Goal: Information Seeking & Learning: Learn about a topic

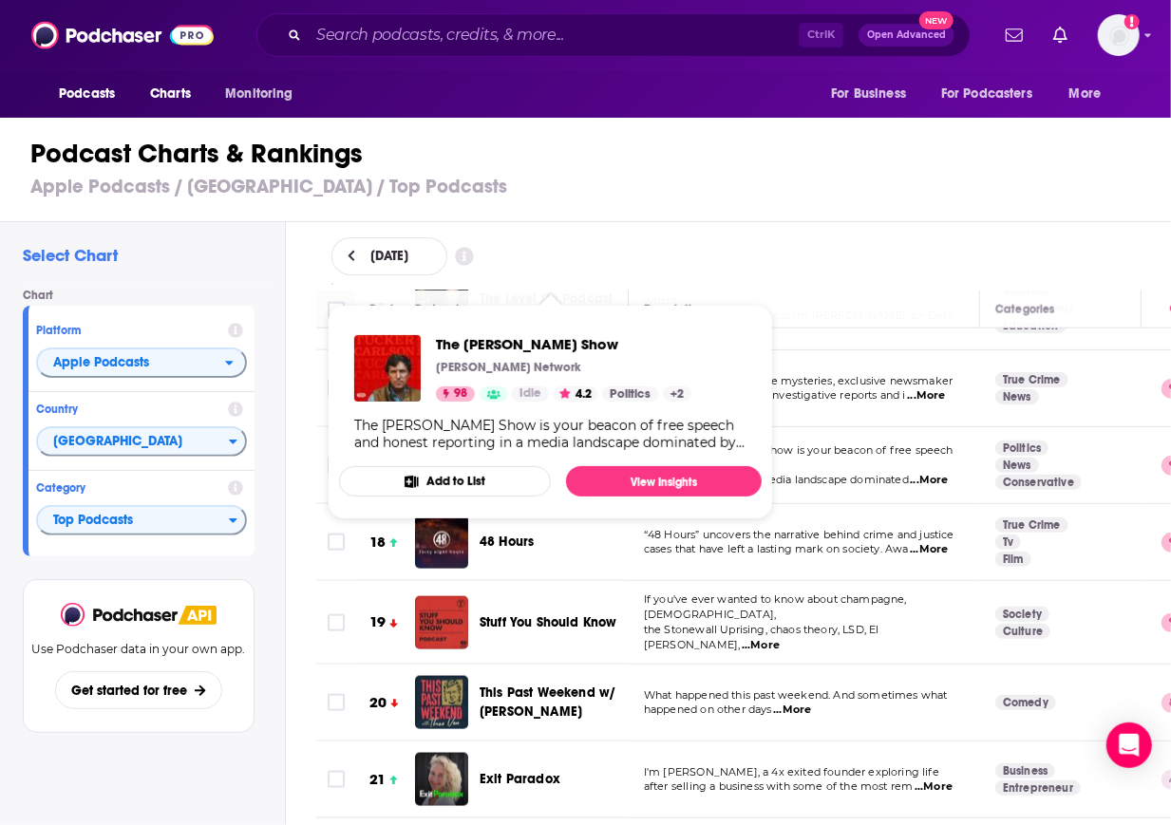
scroll to position [1393, 0]
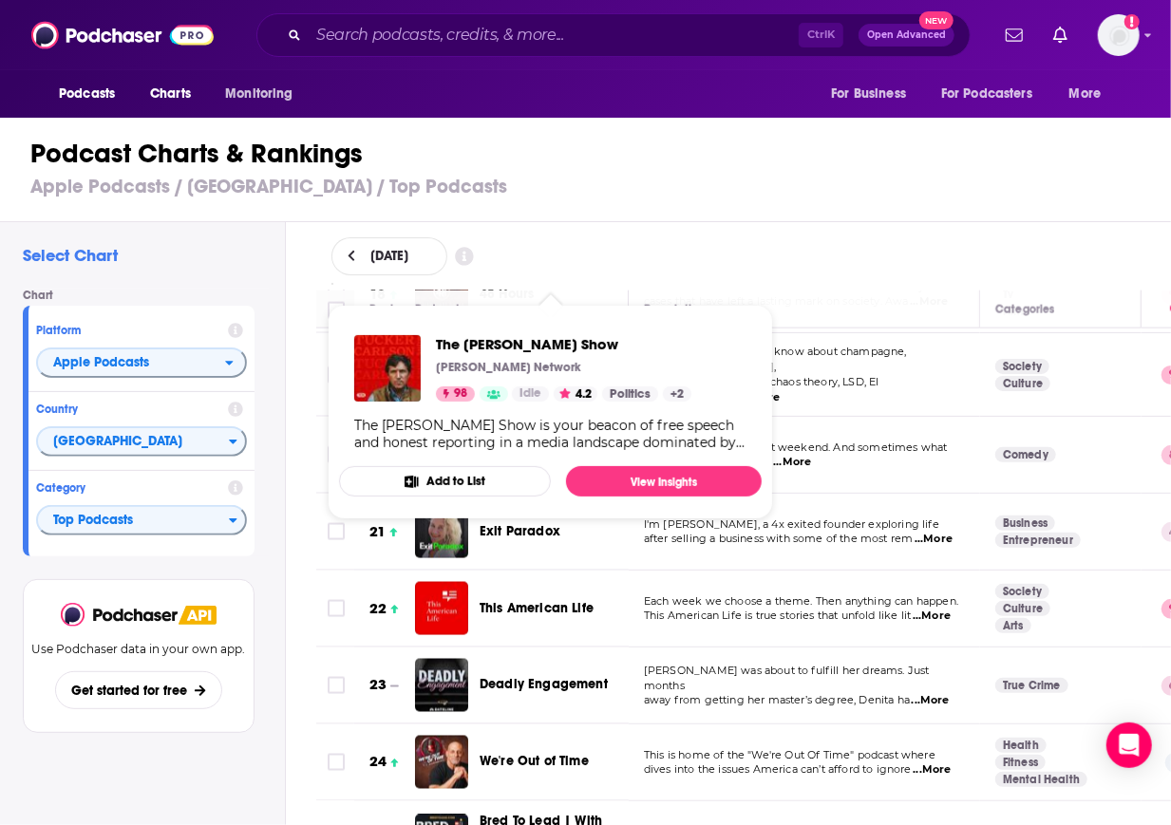
drag, startPoint x: 0, startPoint y: 0, endPoint x: 607, endPoint y: 455, distance: 758.6
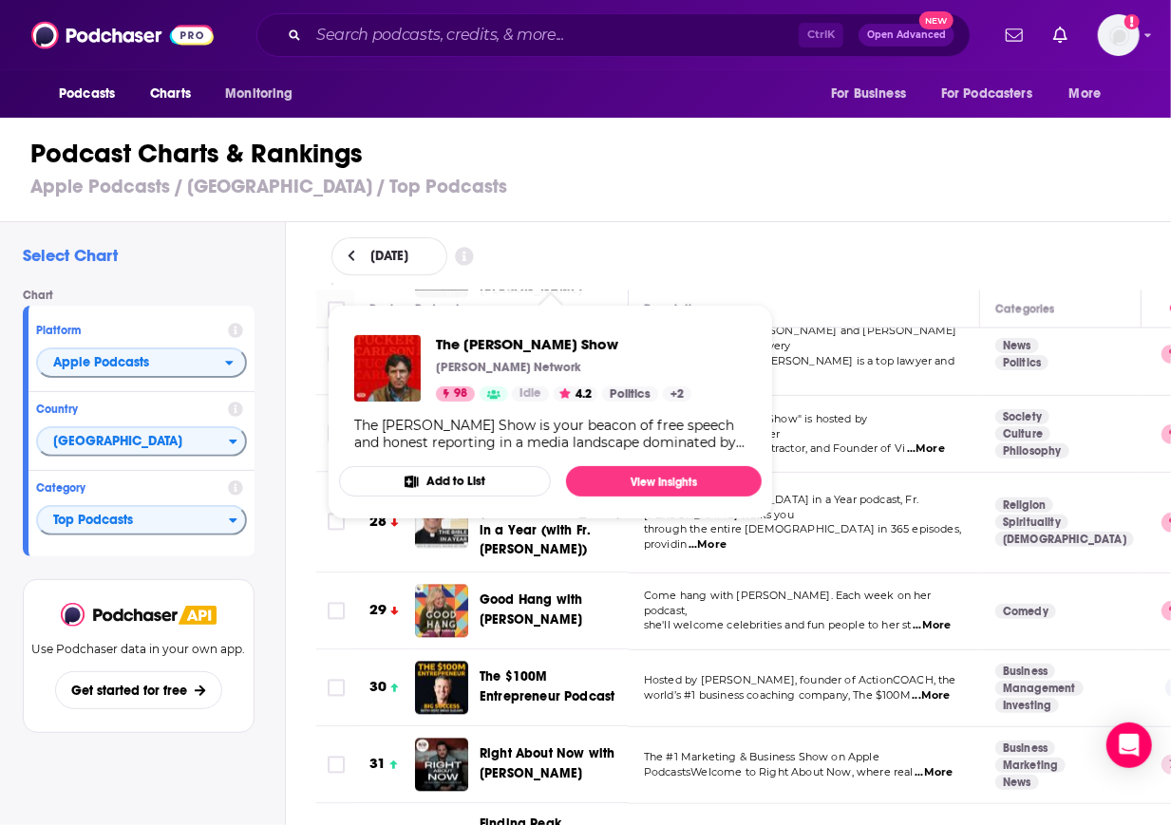
scroll to position [1976, 0]
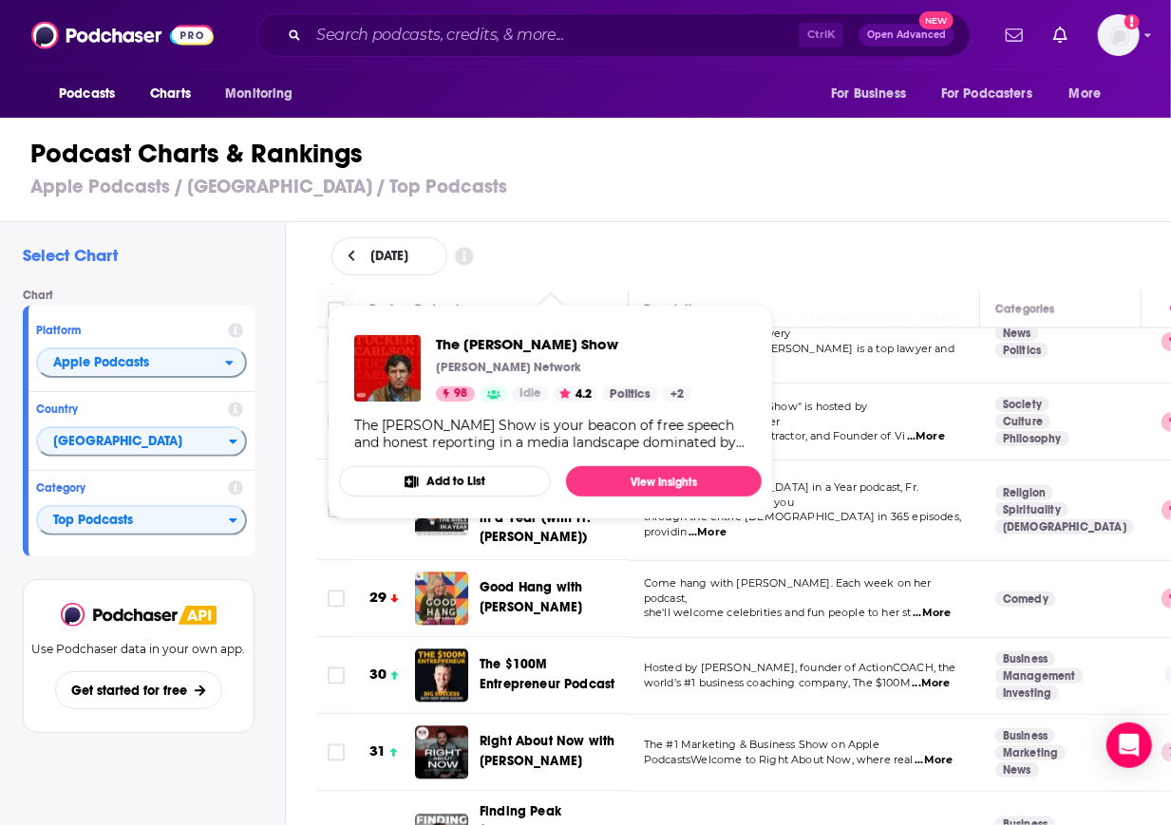
drag, startPoint x: 607, startPoint y: 455, endPoint x: 1006, endPoint y: 209, distance: 468.7
click at [1006, 209] on div "Podcast Charts & Rankings Apple Podcasts / [GEOGRAPHIC_DATA] / Top Podcasts" at bounding box center [593, 168] width 1187 height 108
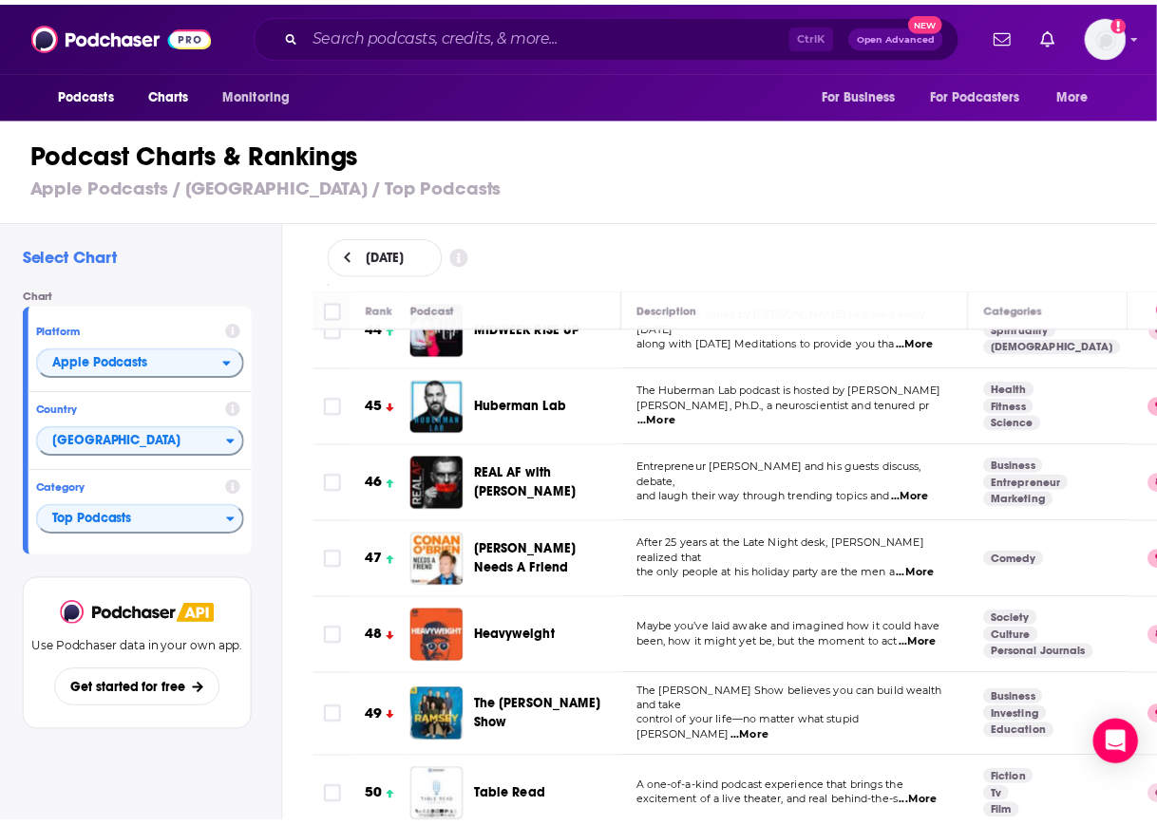
scroll to position [3469, 0]
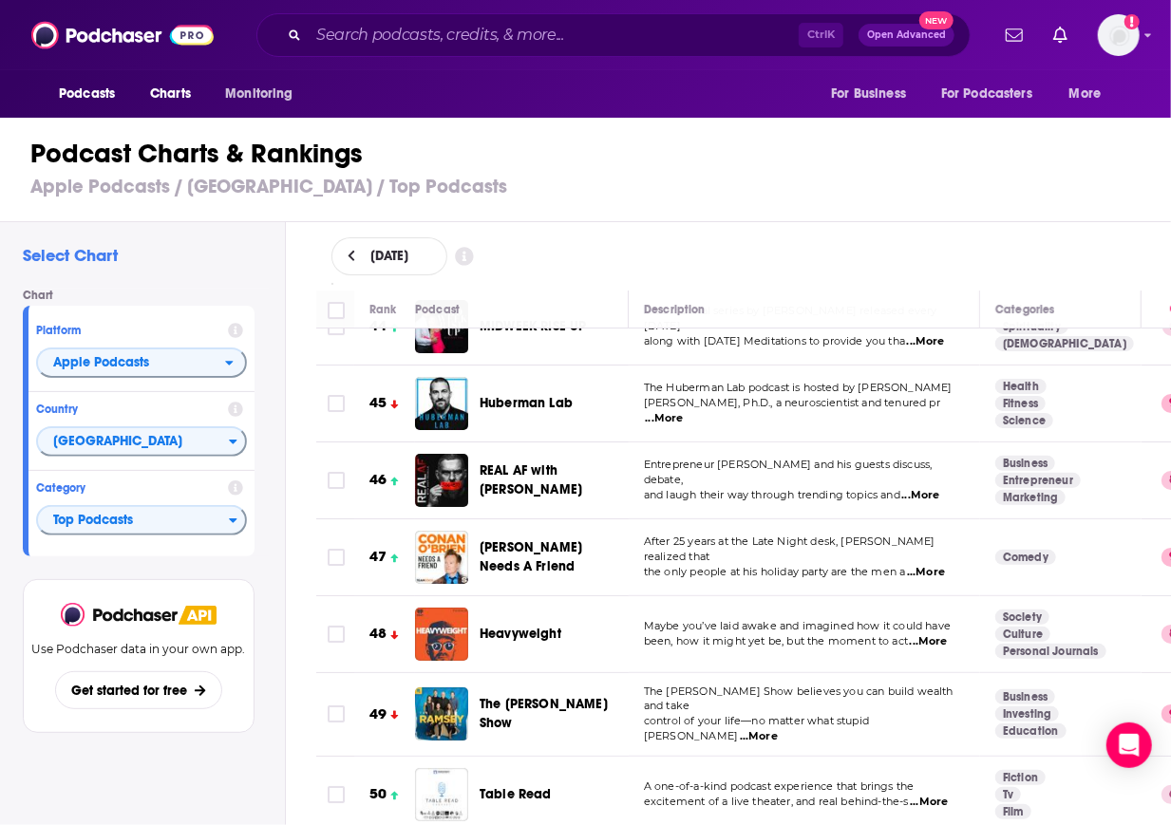
click at [518, 786] on span "Table Read" at bounding box center [516, 794] width 72 height 16
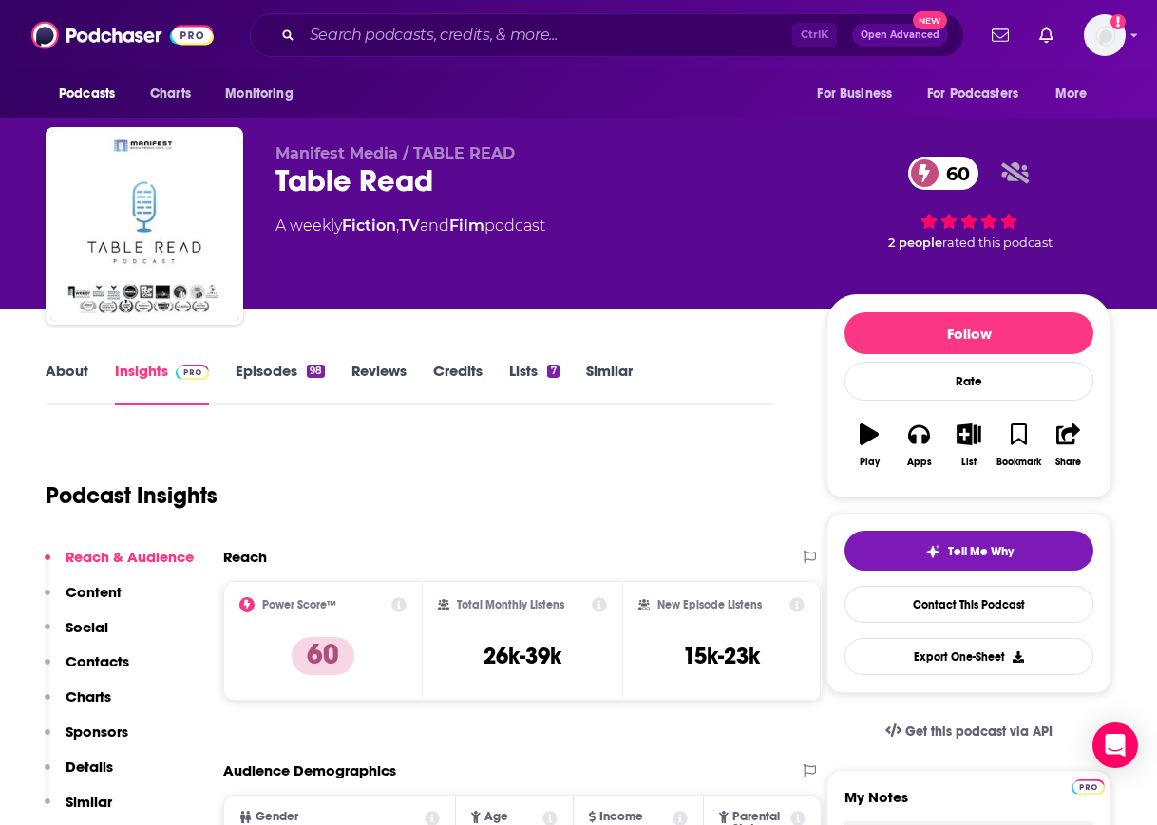
click at [382, 181] on div "Table Read 60" at bounding box center [535, 180] width 521 height 37
copy div "Table Read 60"
click at [922, 440] on icon "button" at bounding box center [918, 435] width 21 height 19
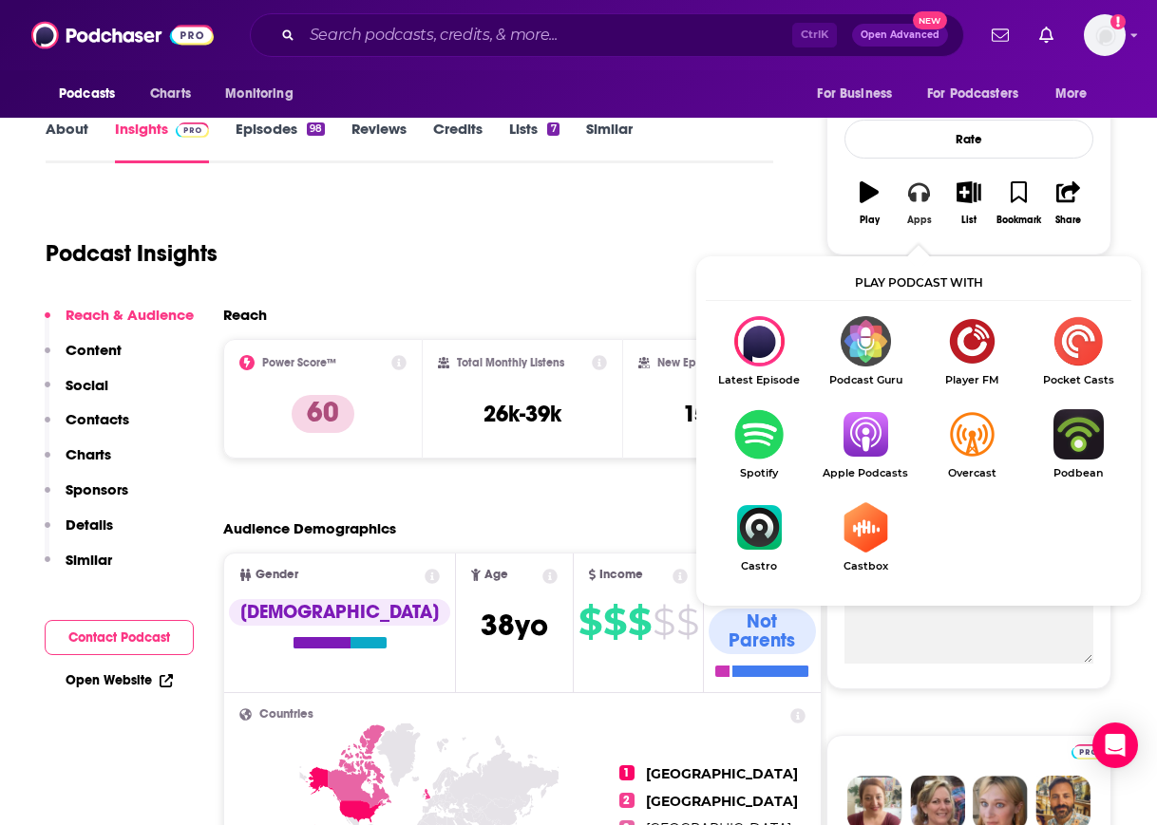
scroll to position [243, 0]
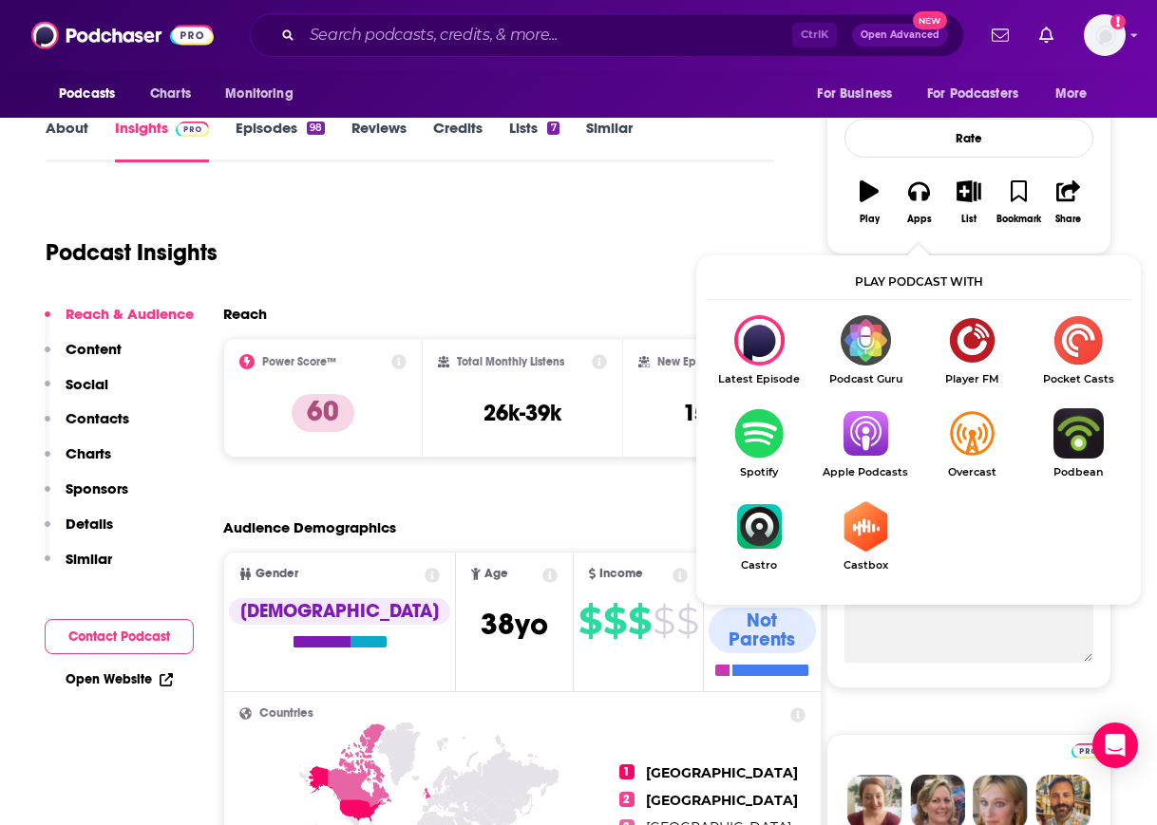
click at [874, 428] on img "Show Listen On dropdown" at bounding box center [865, 433] width 106 height 50
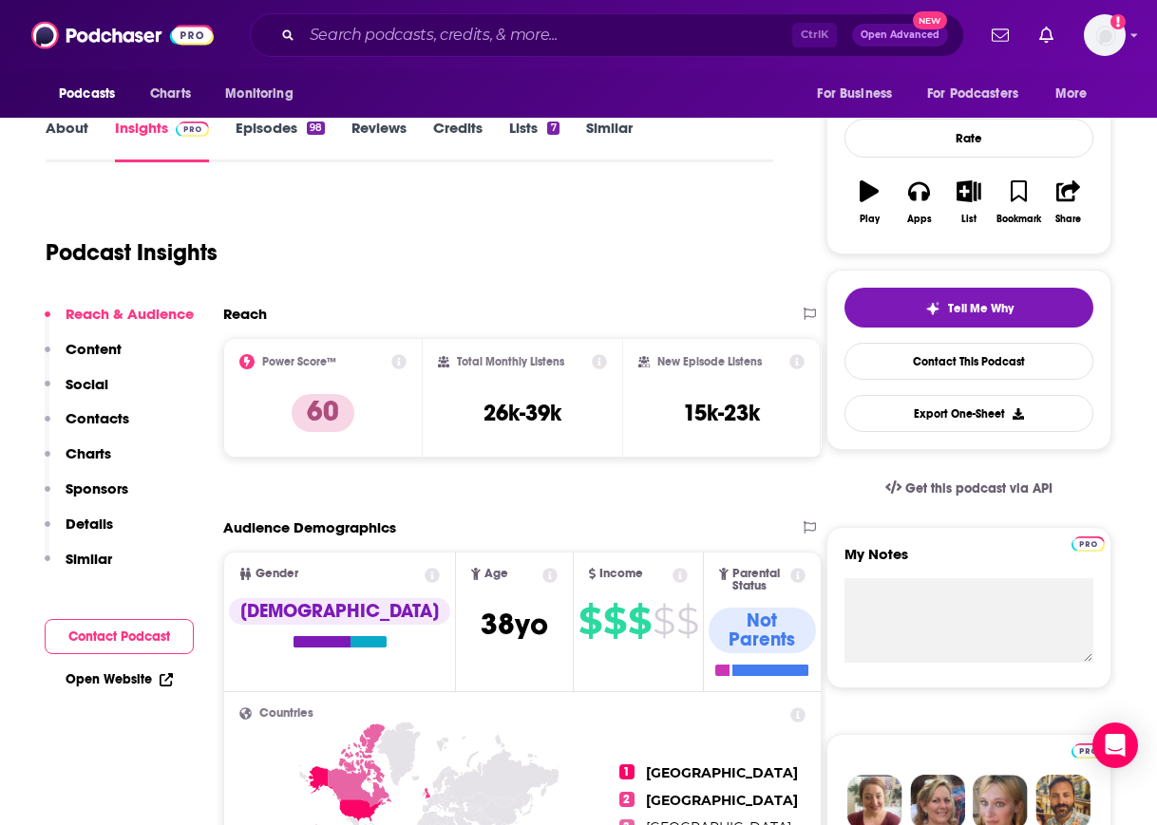
click at [87, 449] on p "Charts" at bounding box center [89, 454] width 46 height 18
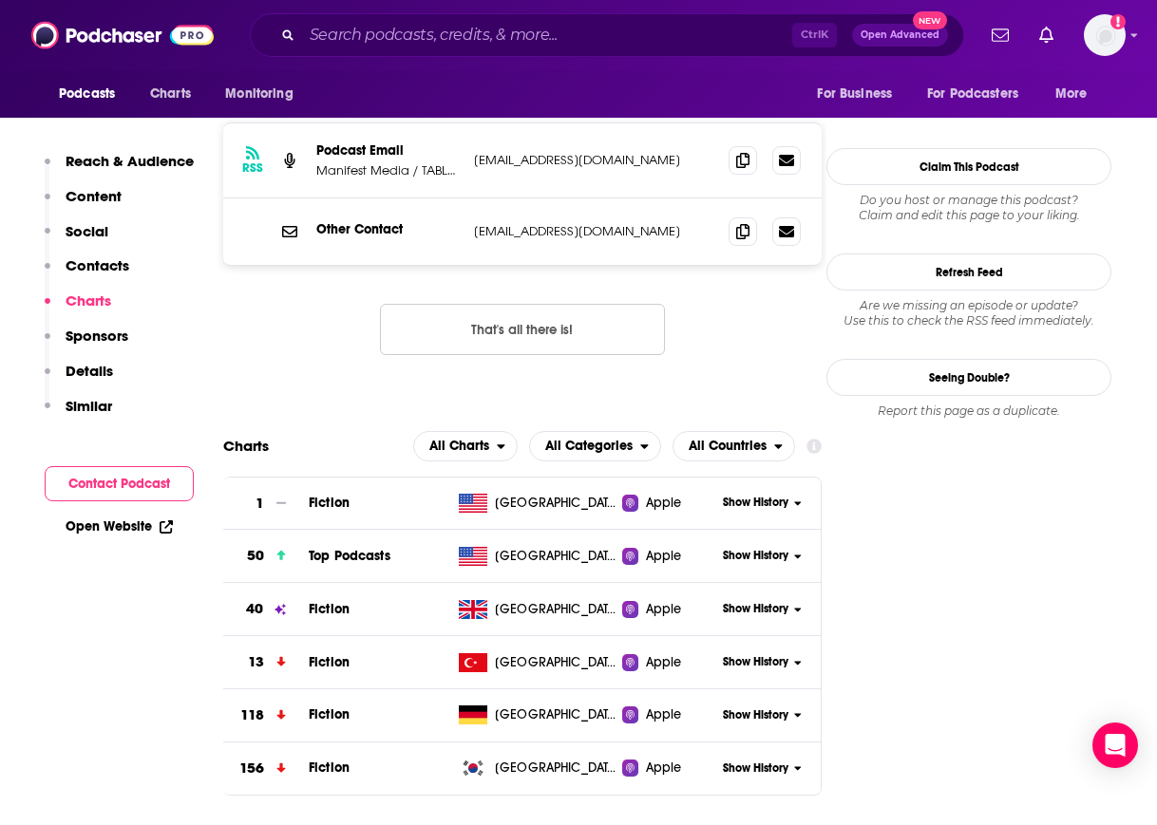
scroll to position [1944, 0]
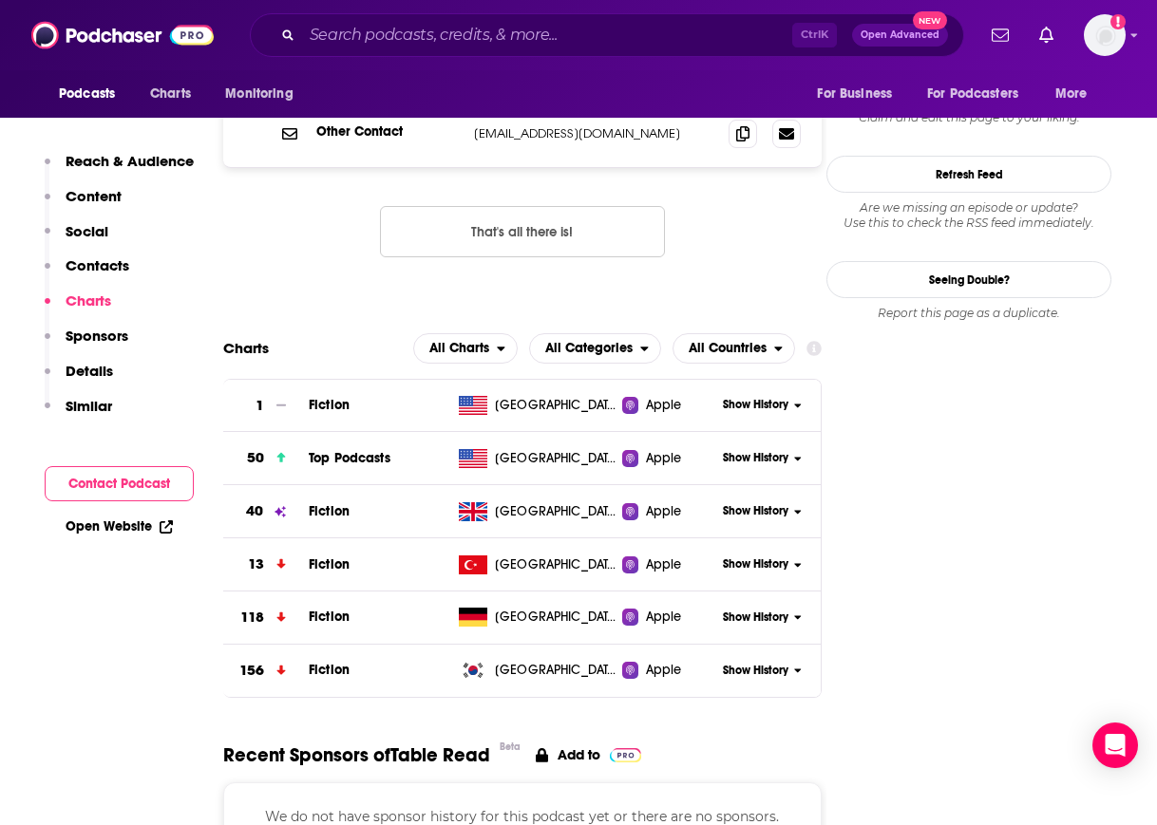
click at [760, 450] on span "Show History" at bounding box center [756, 458] width 66 height 16
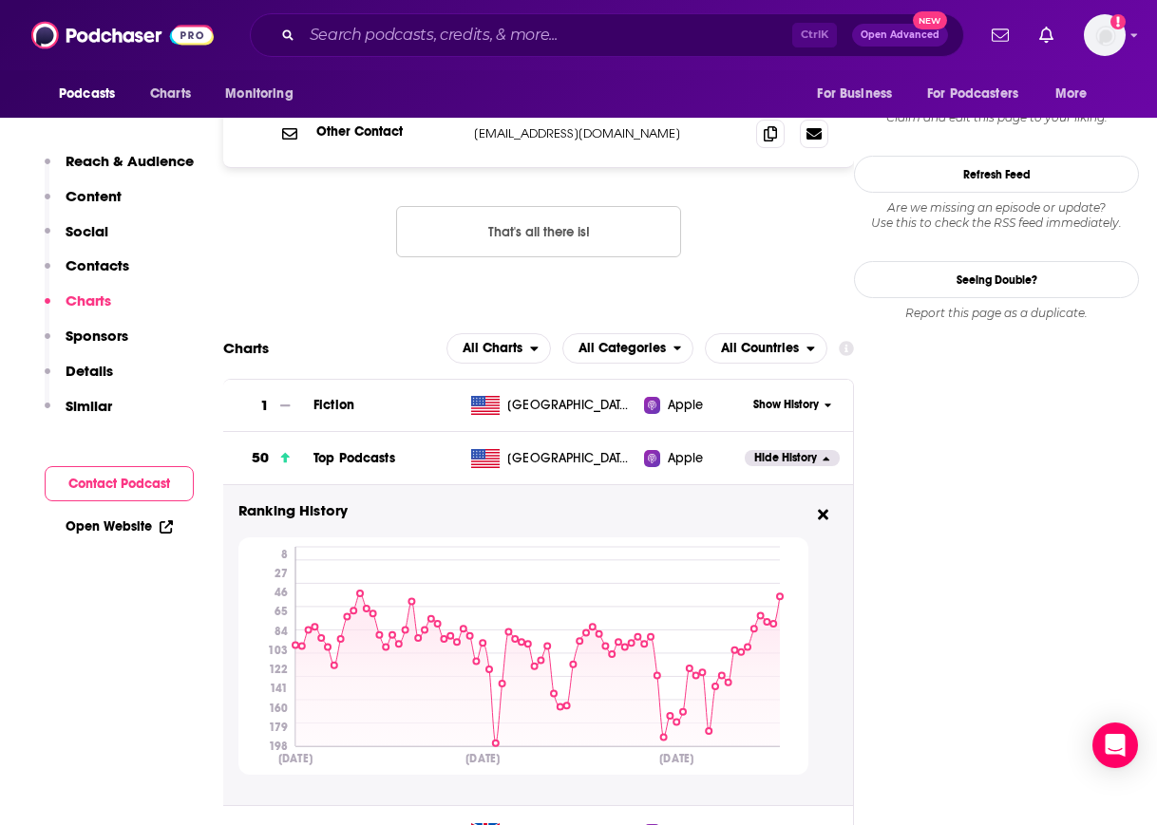
scroll to position [2082, 0]
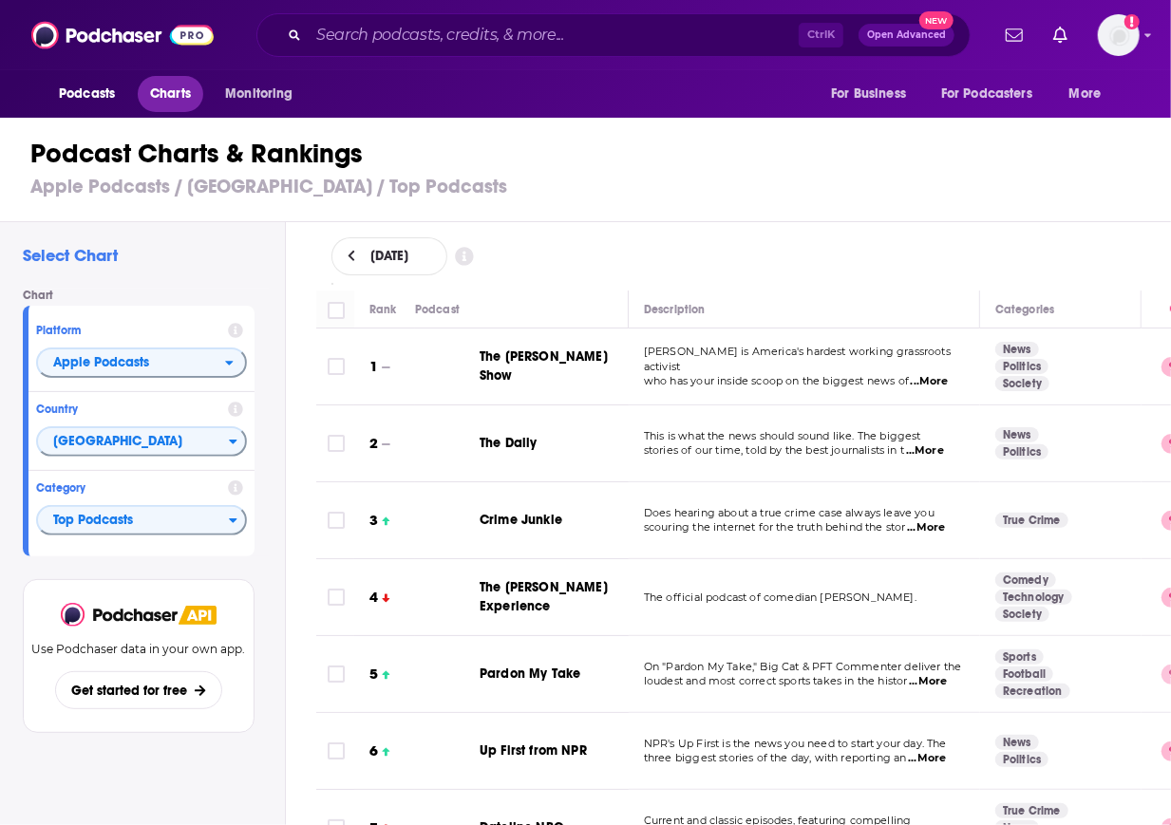
click at [165, 96] on span "Charts" at bounding box center [170, 94] width 41 height 27
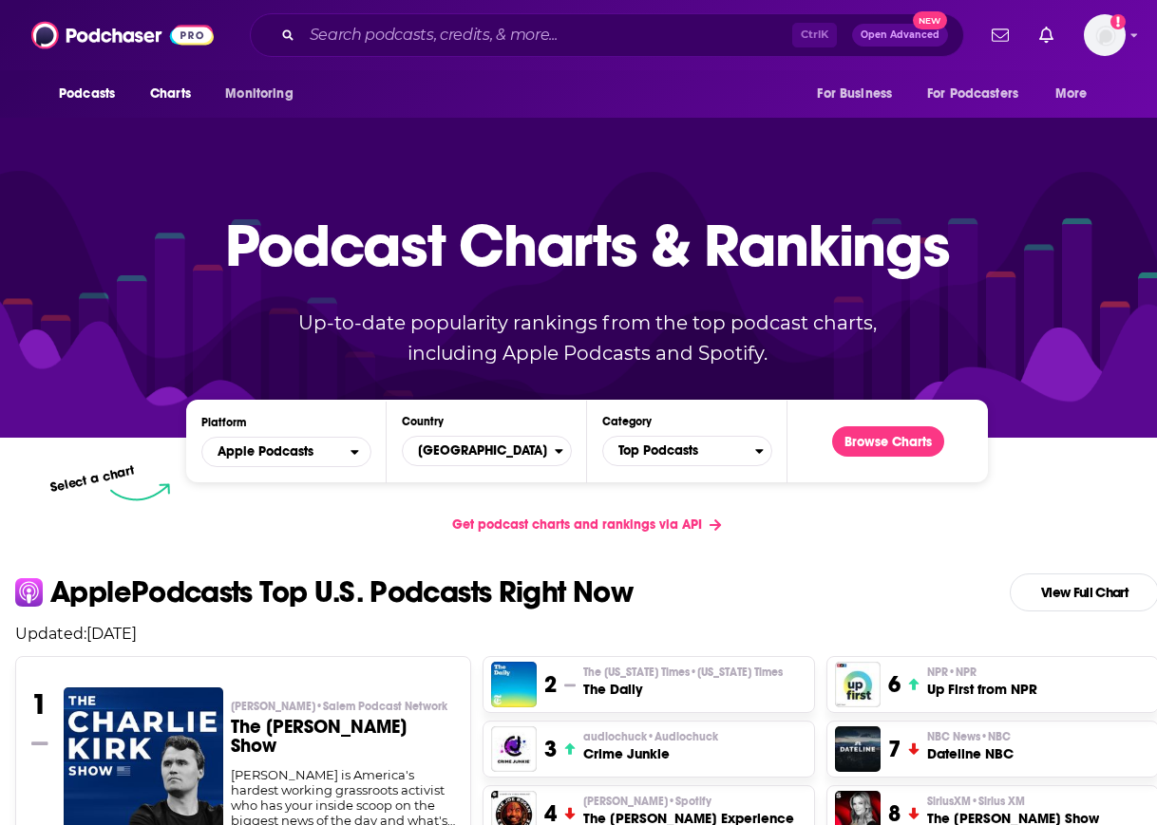
click at [341, 434] on div "Platform Apple Podcasts" at bounding box center [286, 441] width 200 height 51
click at [340, 453] on span "Apple Podcasts" at bounding box center [276, 452] width 148 height 32
click at [324, 508] on span "Spotify" at bounding box center [285, 509] width 145 height 11
click at [914, 437] on button "Browse Charts" at bounding box center [888, 441] width 112 height 30
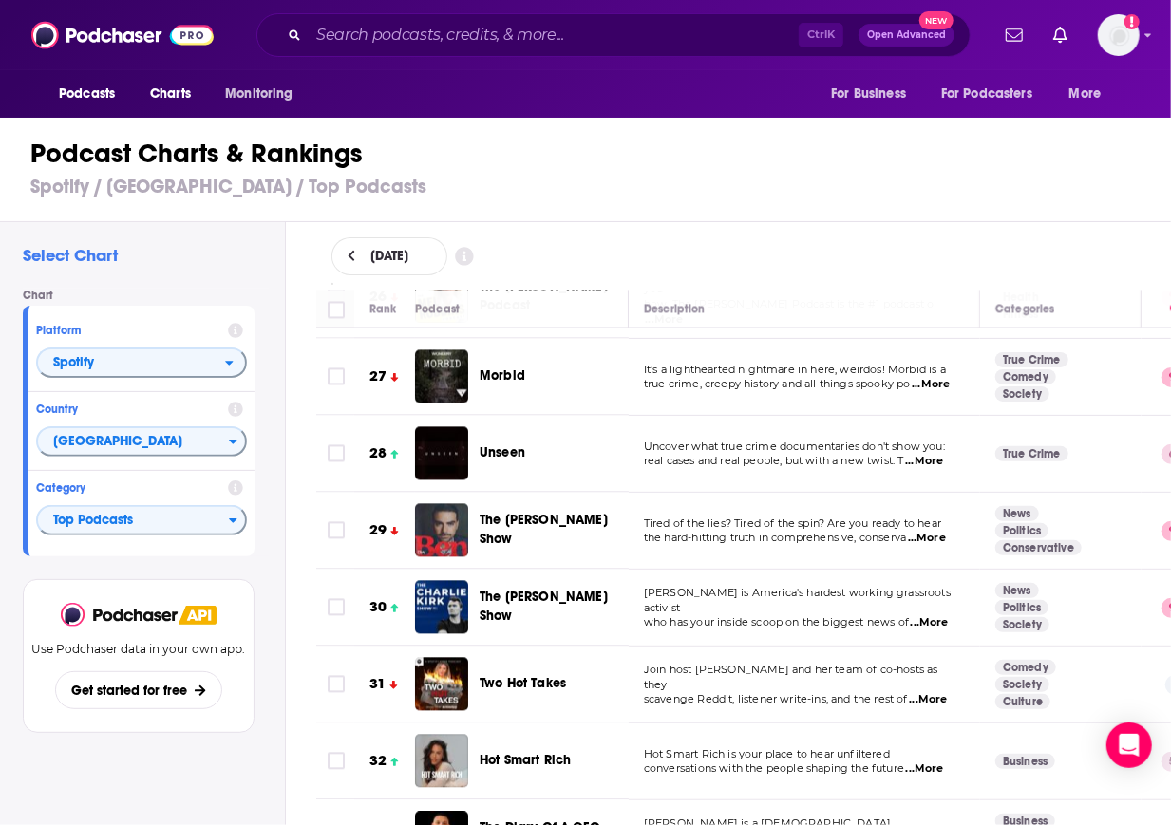
scroll to position [2094, 0]
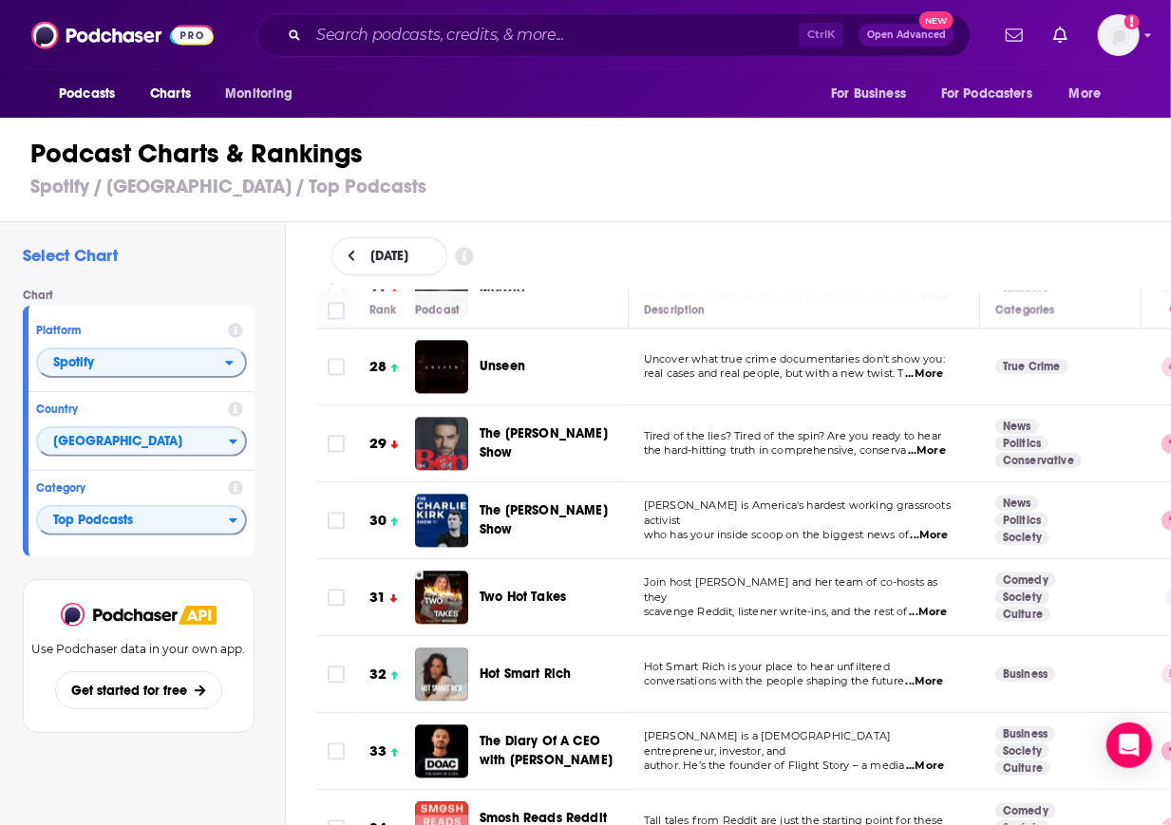
click at [866, 667] on td "Hot Smart Rich is your place to hear unfiltered conversations with the people s…" at bounding box center [804, 674] width 351 height 77
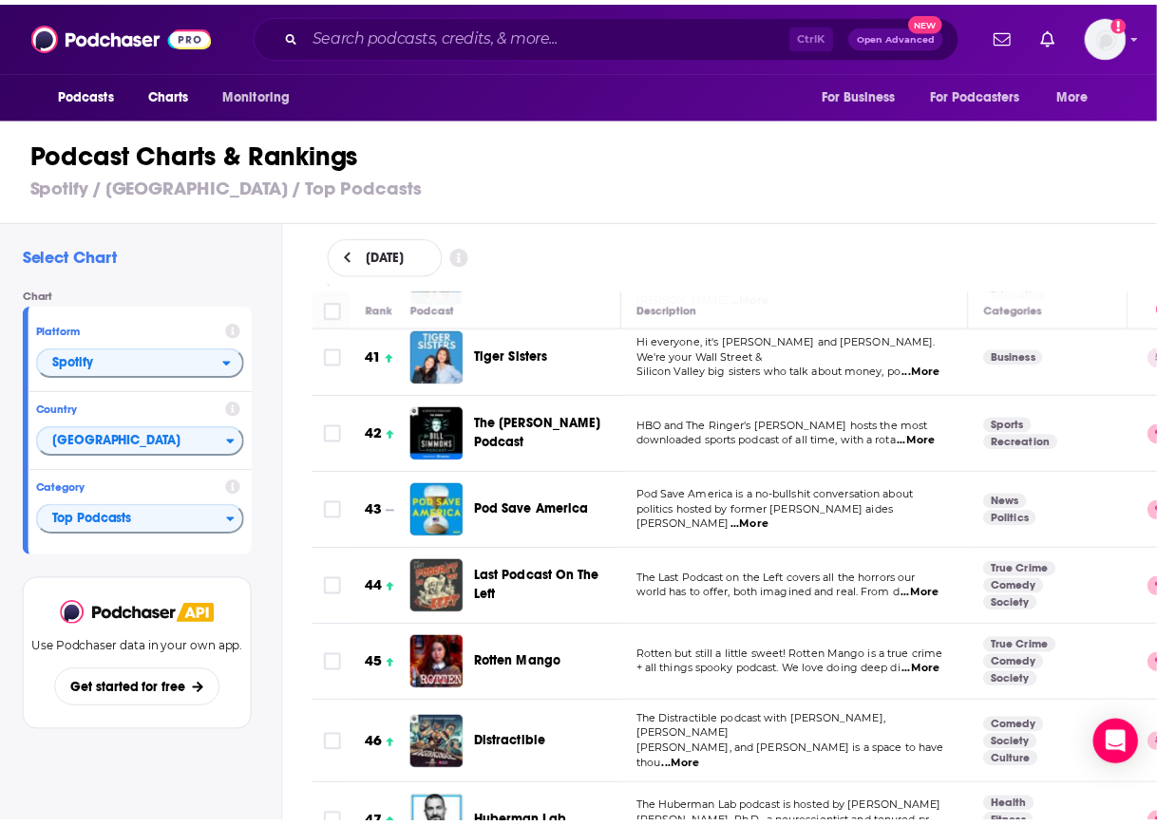
scroll to position [3072, 0]
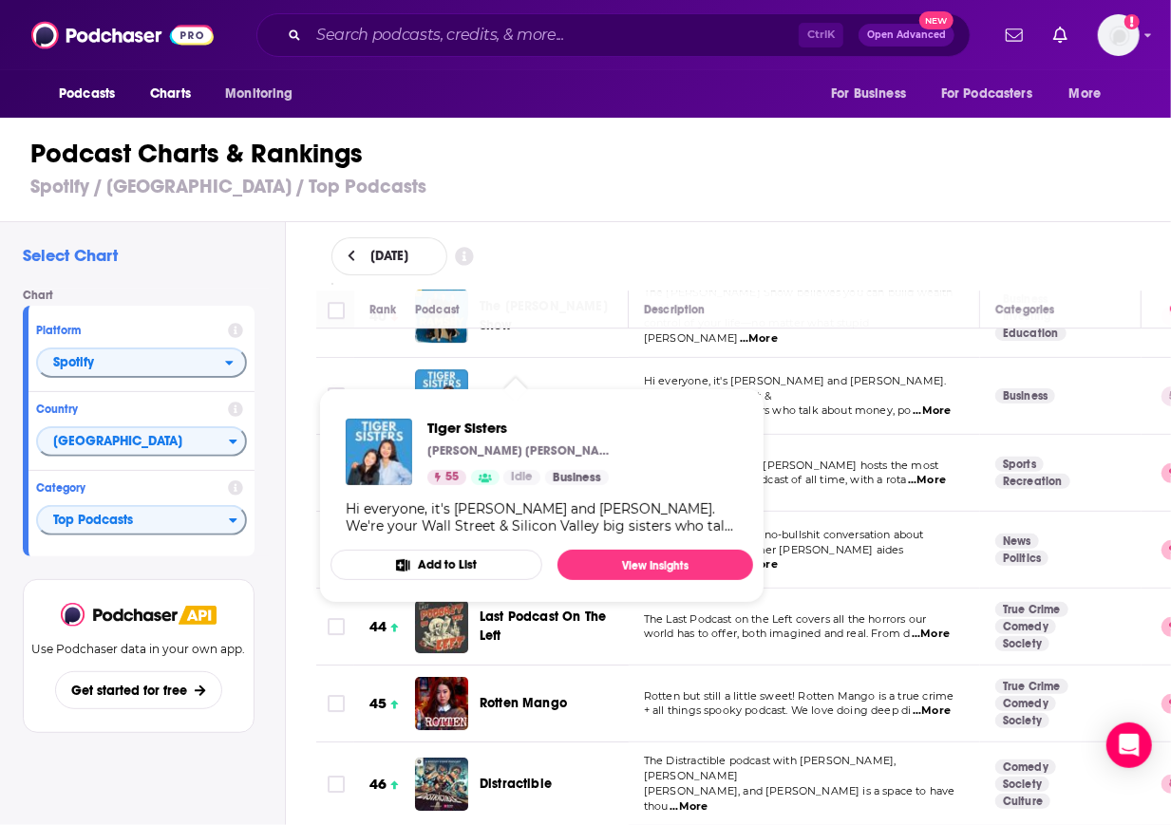
click at [526, 388] on span "Tiger Sisters" at bounding box center [517, 396] width 74 height 16
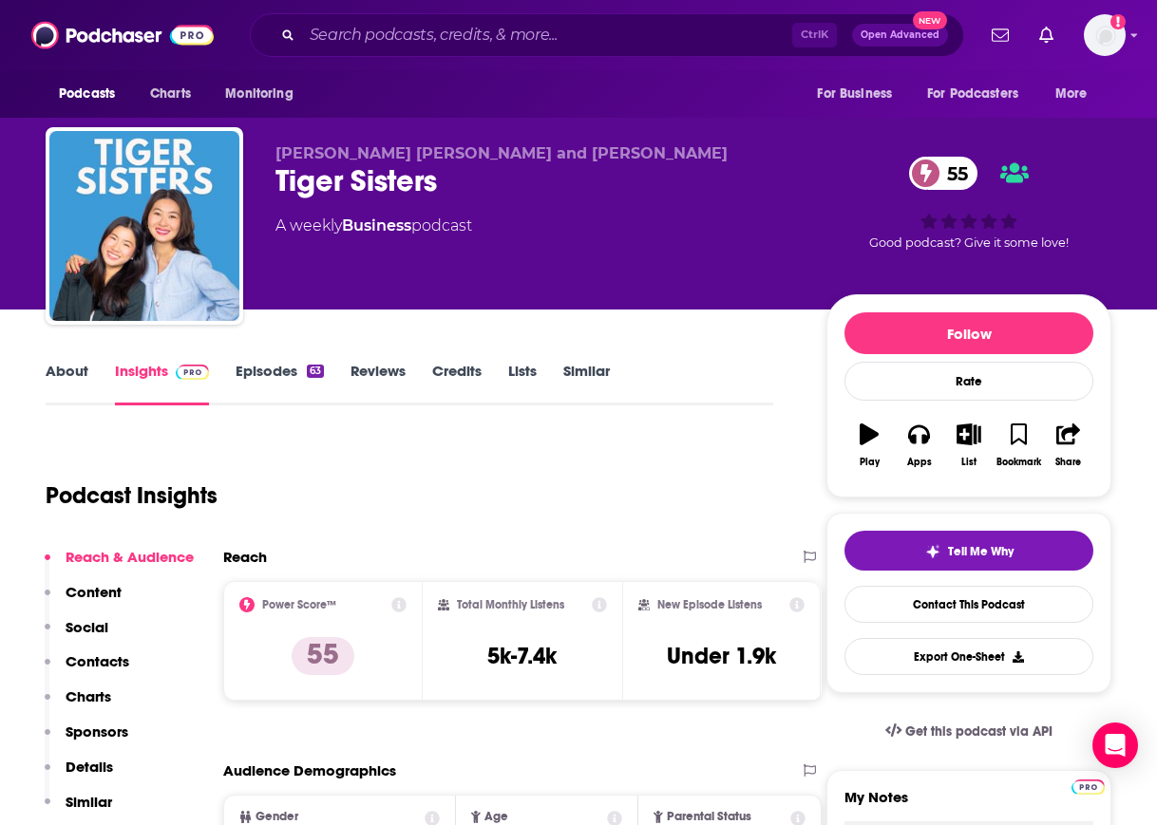
click at [370, 172] on div "Tiger Sisters 55" at bounding box center [535, 180] width 521 height 37
copy div "Tiger Sisters 55"
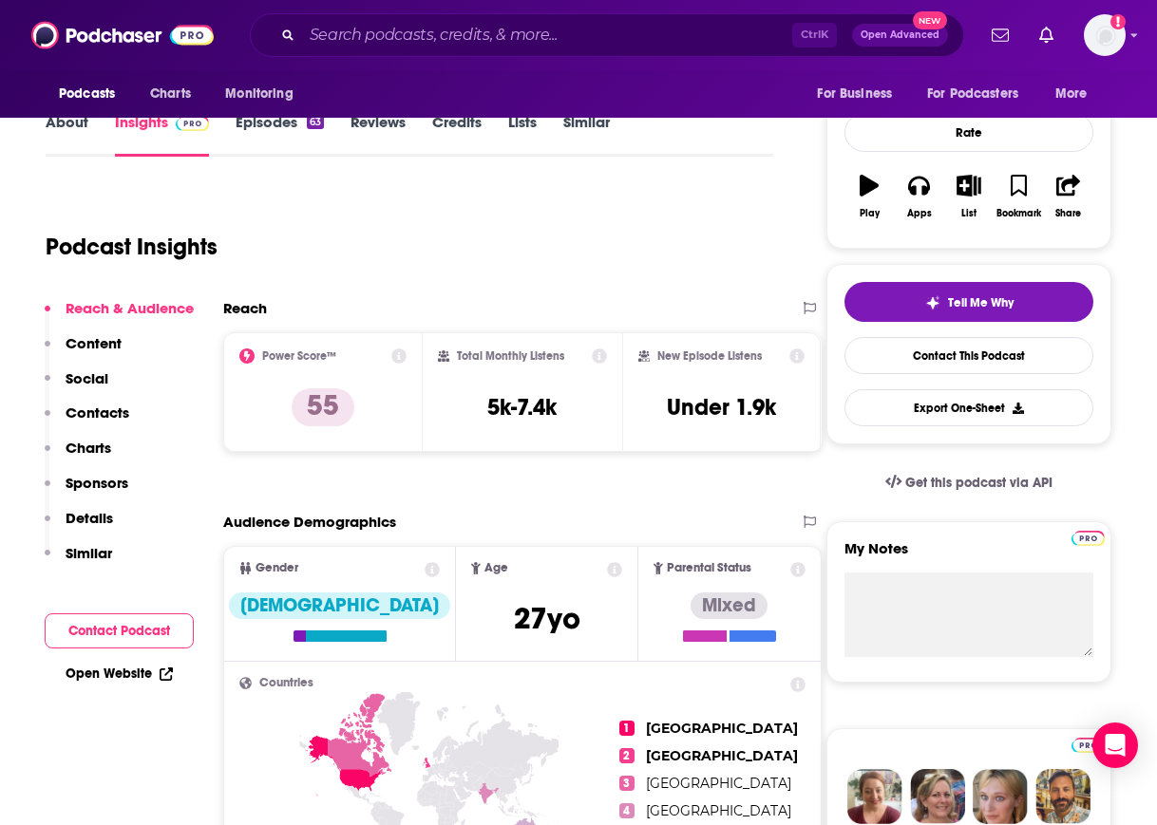
click at [103, 447] on p "Charts" at bounding box center [89, 448] width 46 height 18
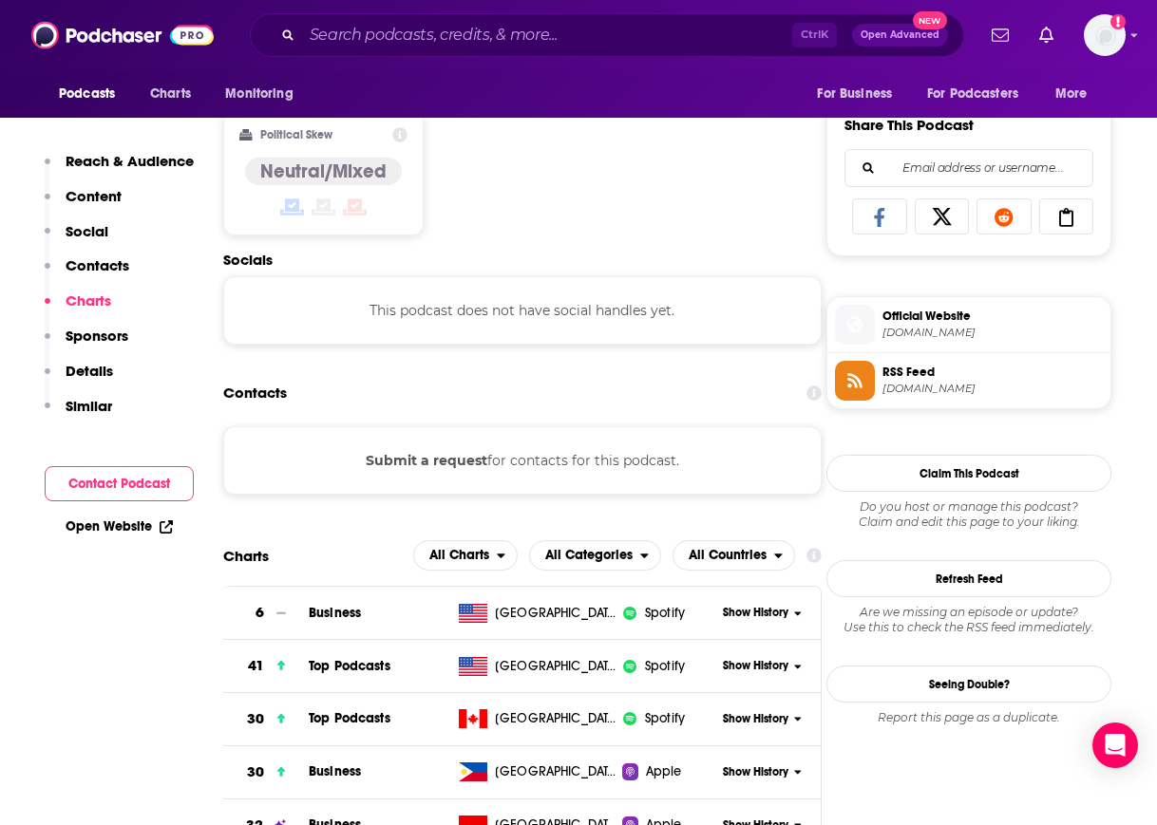
scroll to position [1440, 0]
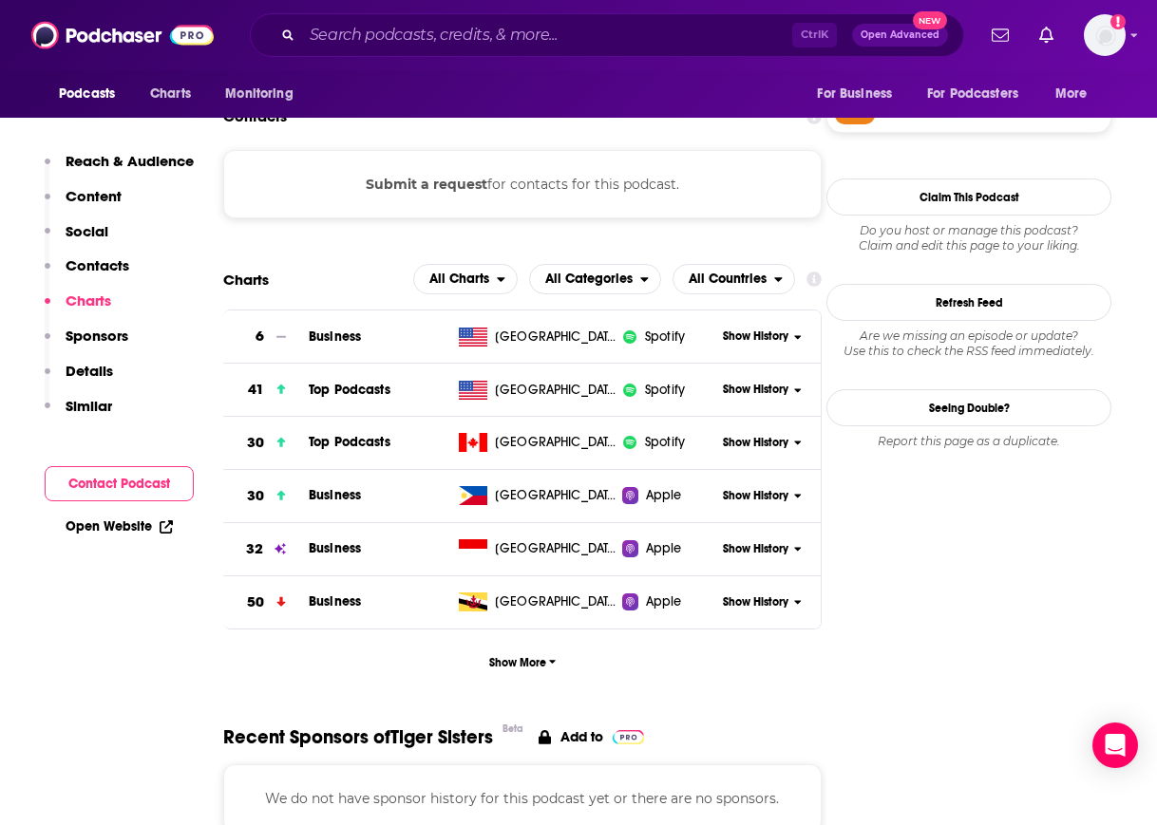
click at [570, 487] on div "Philippines" at bounding box center [536, 495] width 171 height 19
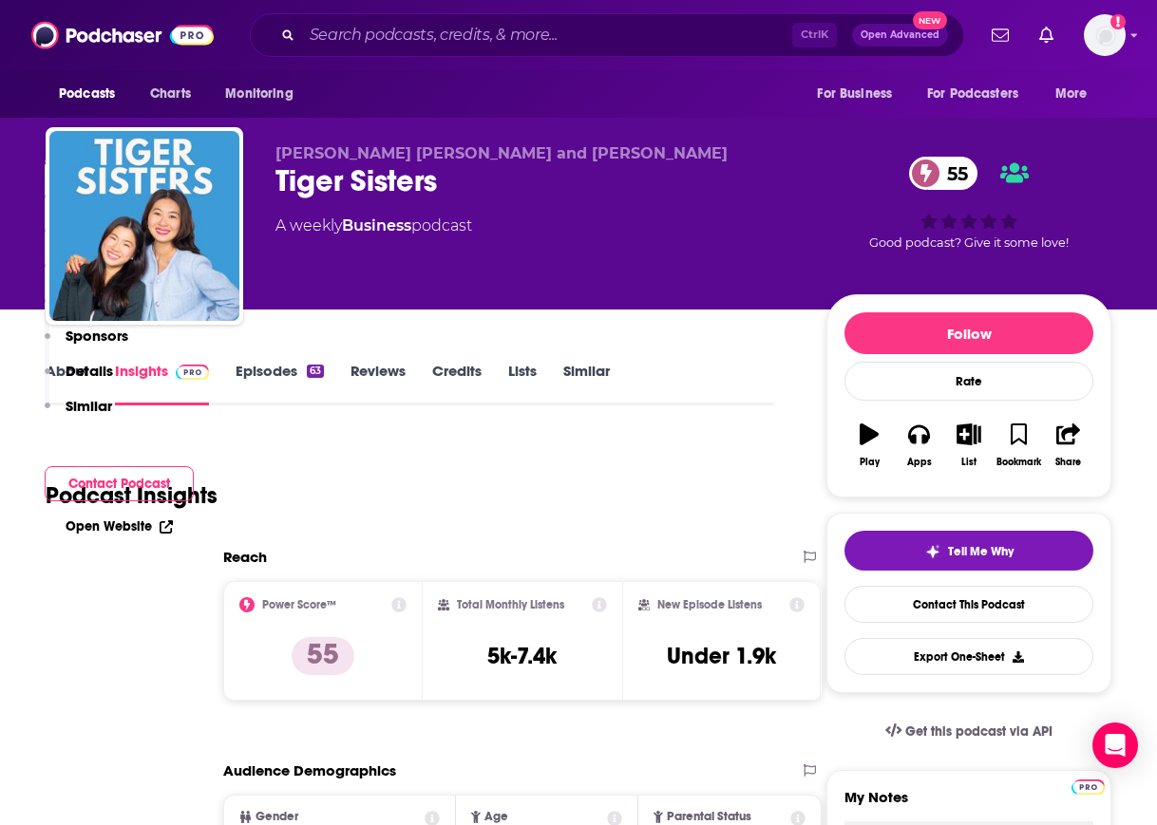
scroll to position [500, 0]
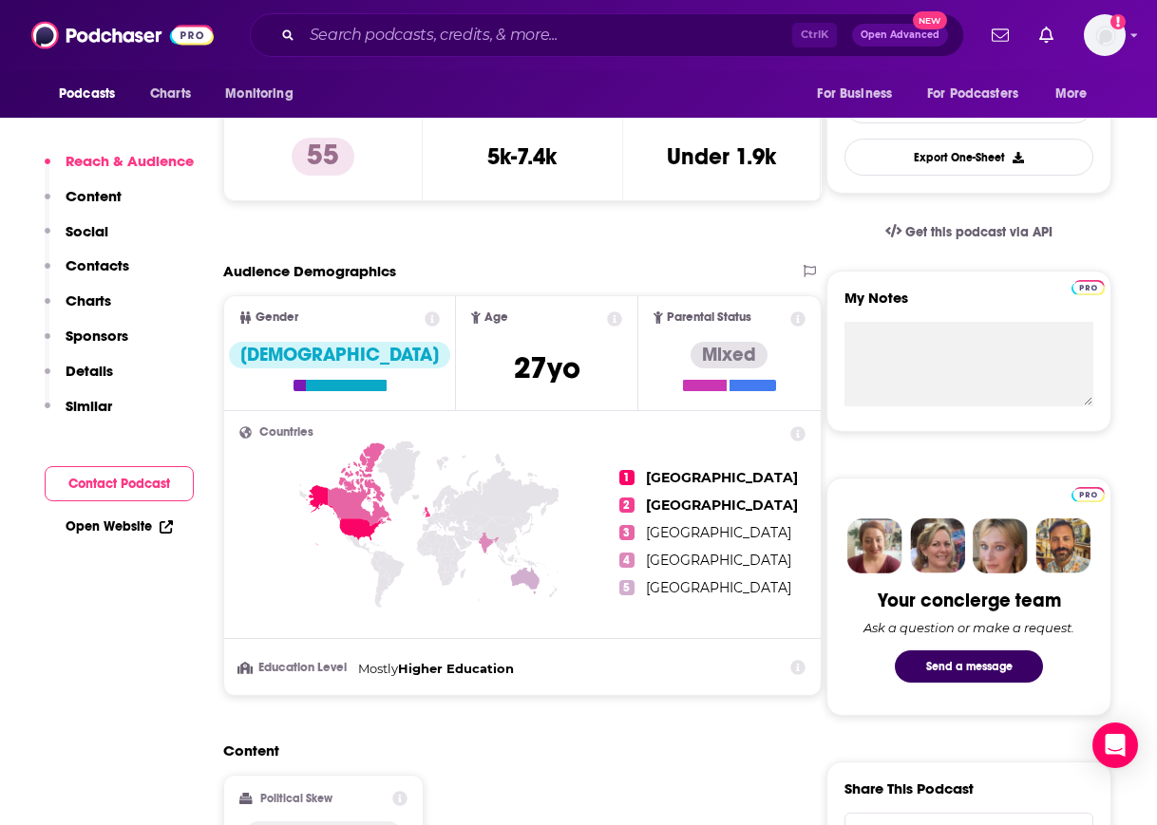
click at [89, 301] on p "Charts" at bounding box center [89, 301] width 46 height 18
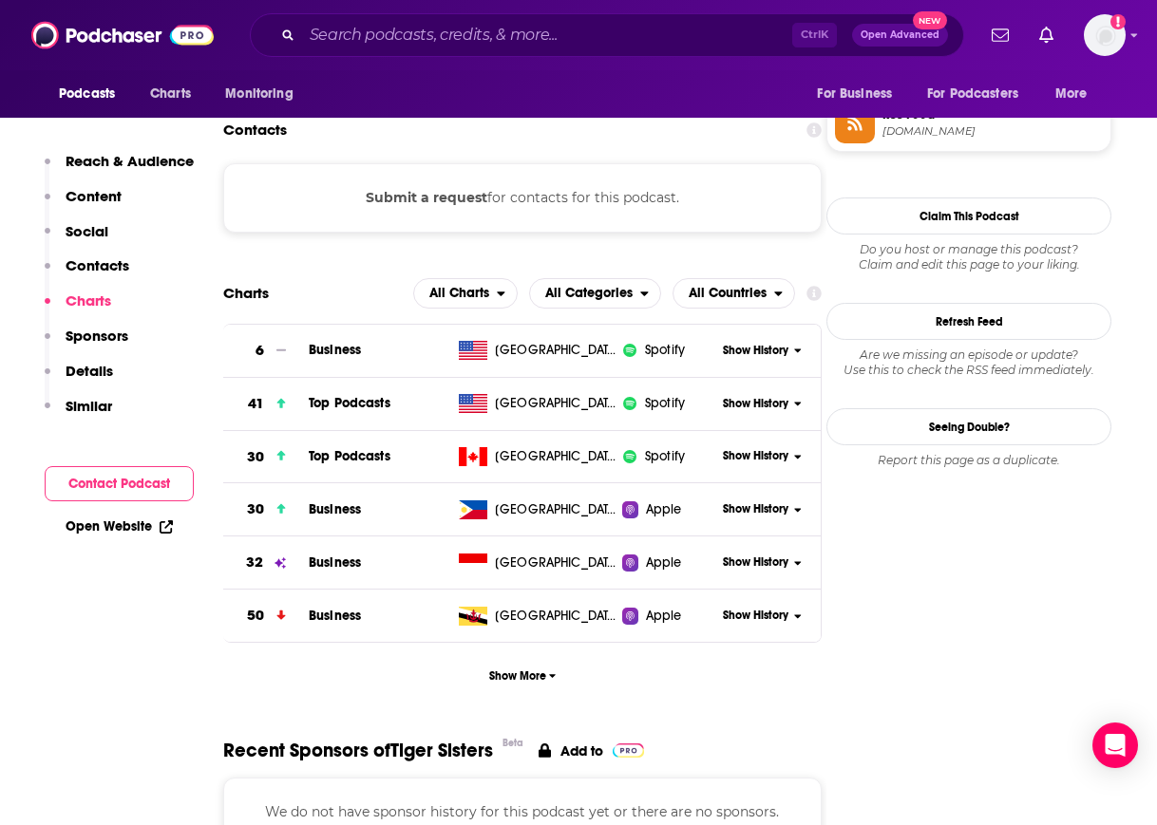
scroll to position [1435, 0]
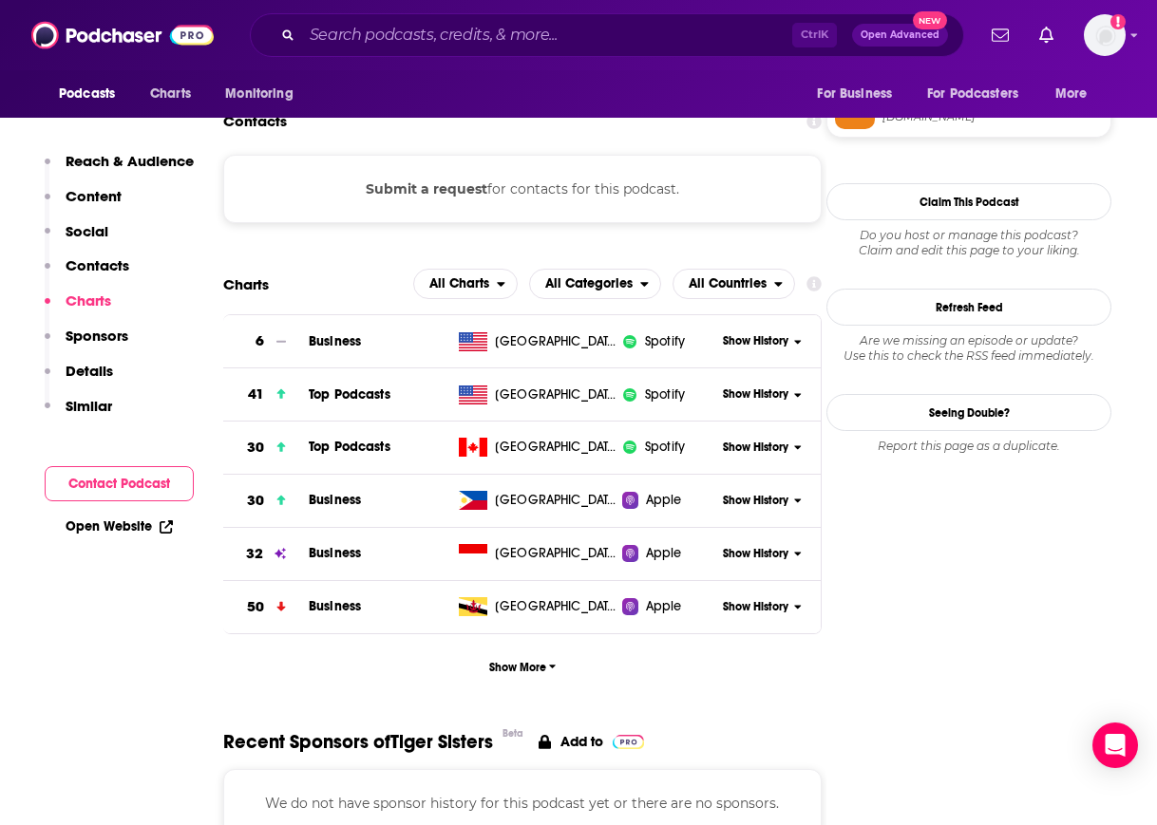
click at [766, 399] on span "Show History" at bounding box center [756, 395] width 66 height 16
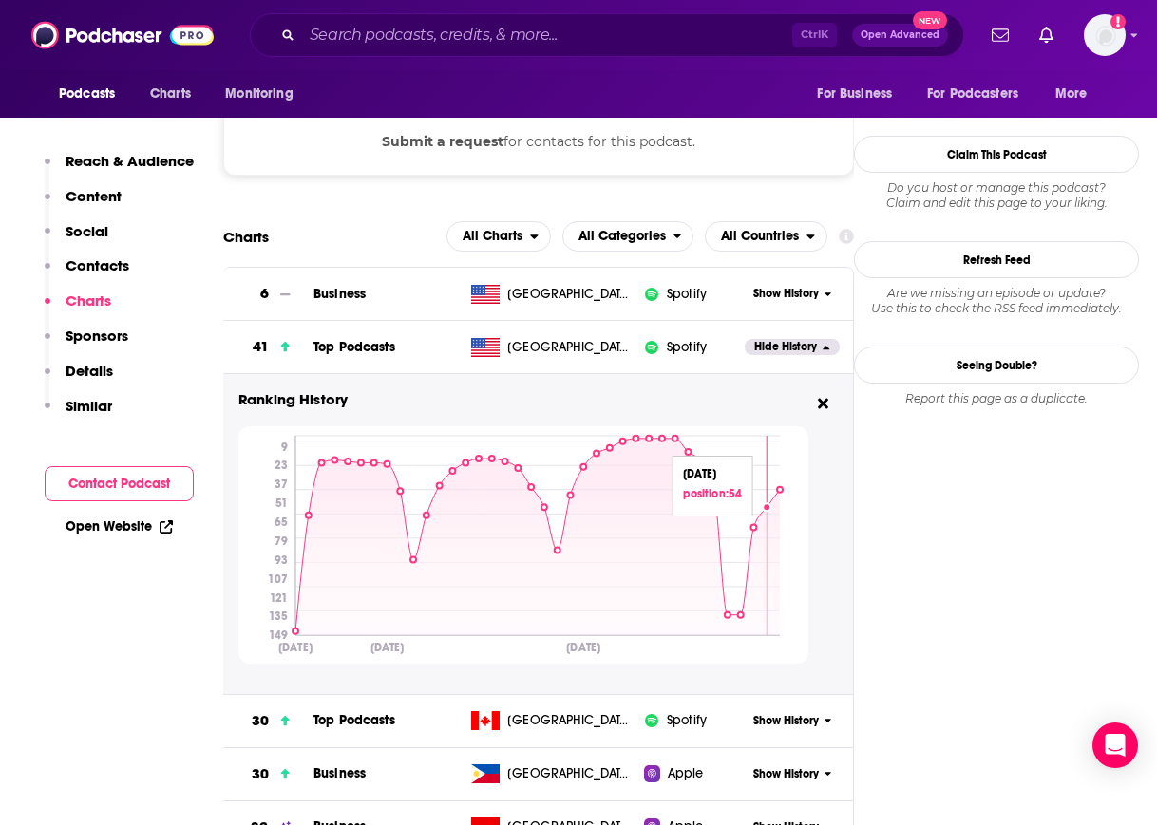
scroll to position [1506, 0]
